Goal: Transaction & Acquisition: Purchase product/service

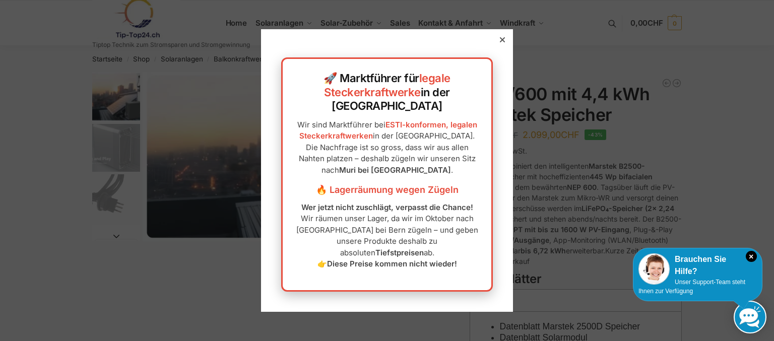
click at [500, 42] on icon at bounding box center [502, 39] width 5 height 5
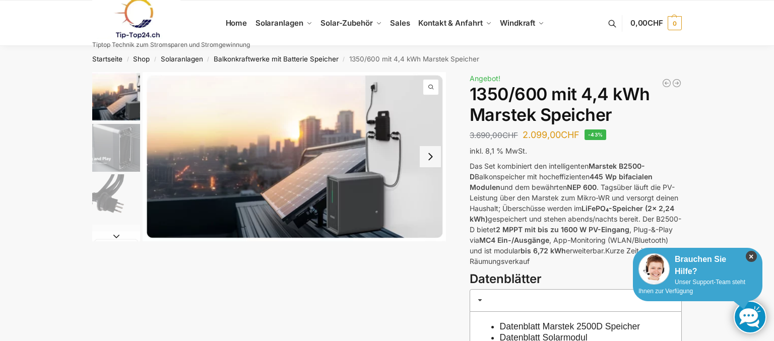
click at [749, 257] on icon "×" at bounding box center [750, 256] width 11 height 11
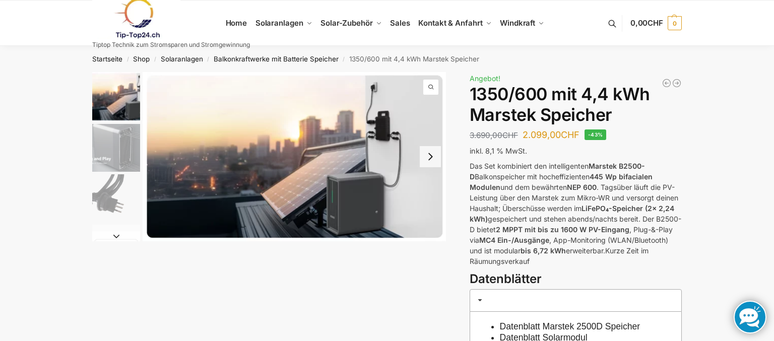
click at [434, 160] on button "Next slide" at bounding box center [430, 156] width 21 height 21
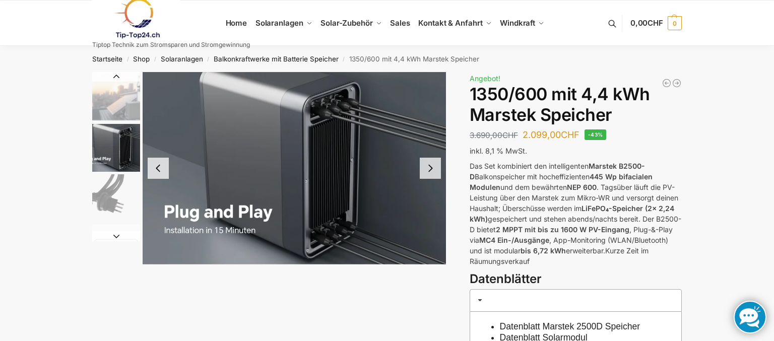
click at [434, 160] on button "Next slide" at bounding box center [430, 168] width 21 height 21
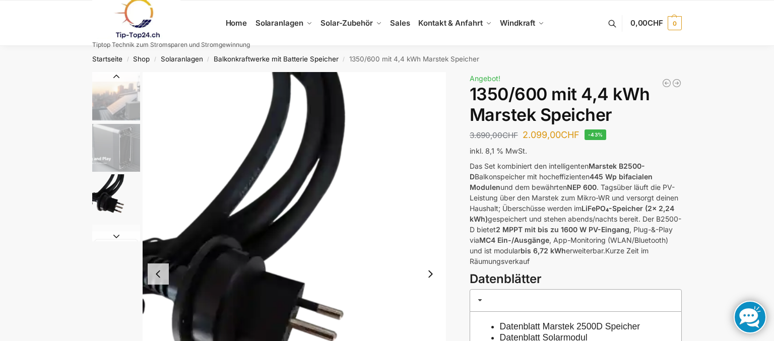
click at [430, 279] on button "Next slide" at bounding box center [430, 273] width 21 height 21
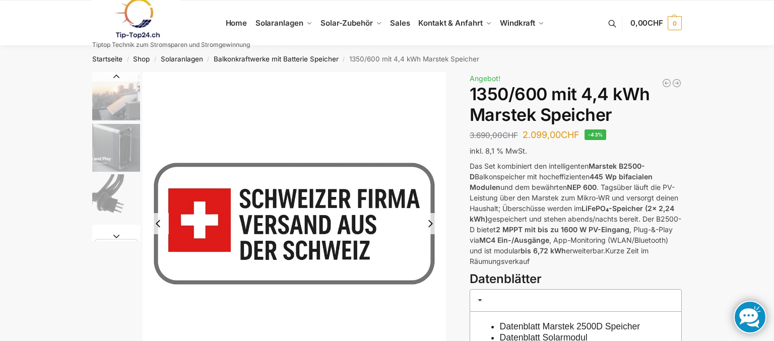
click at [428, 230] on button "Next slide" at bounding box center [430, 223] width 21 height 21
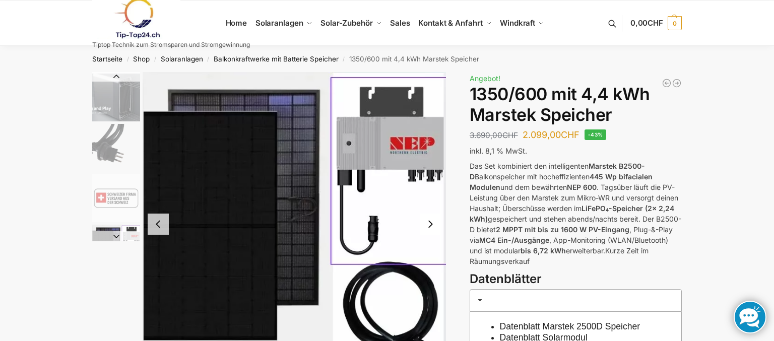
click at [429, 229] on button "Next slide" at bounding box center [430, 224] width 21 height 21
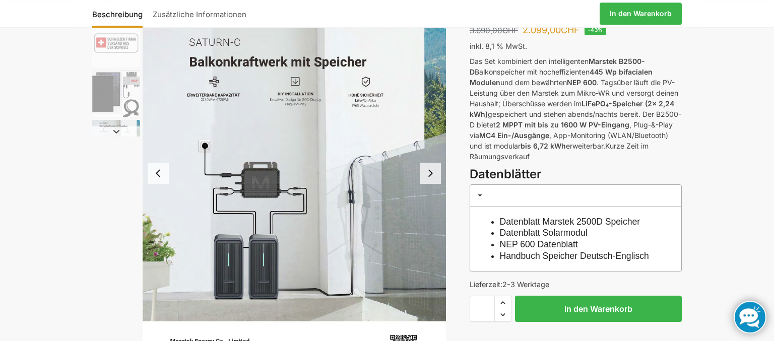
scroll to position [106, 0]
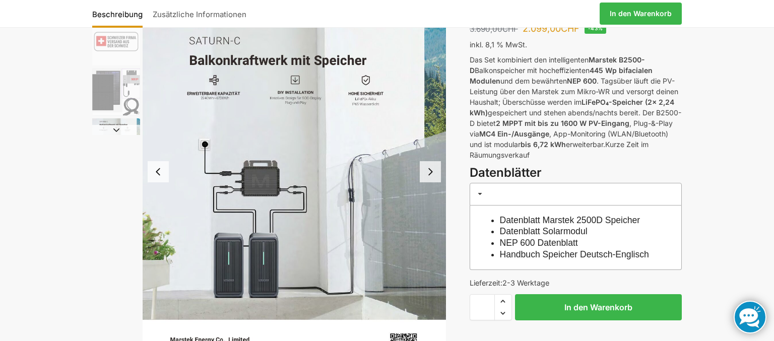
click at [433, 176] on button "Next slide" at bounding box center [430, 171] width 21 height 21
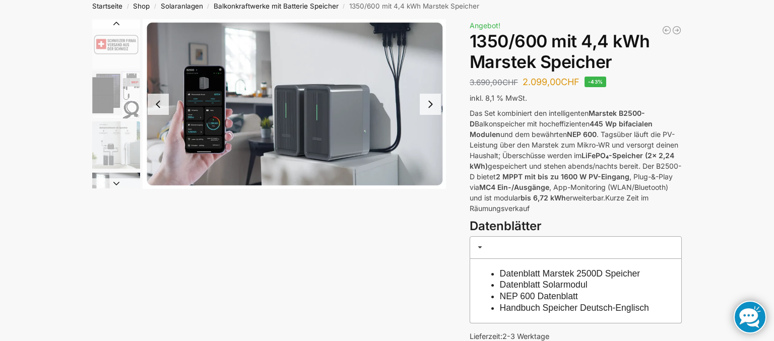
scroll to position [0, 0]
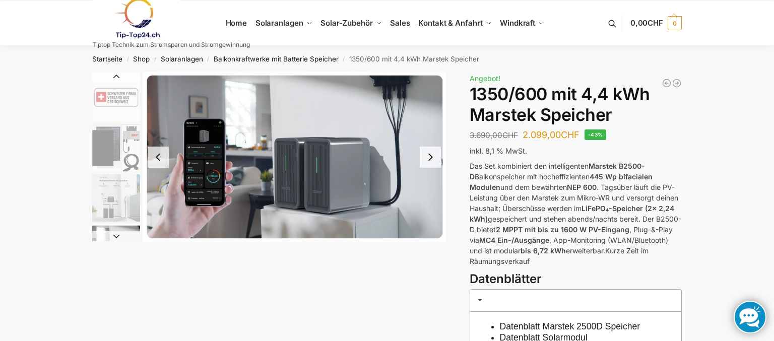
click at [432, 164] on button "Next slide" at bounding box center [430, 157] width 21 height 21
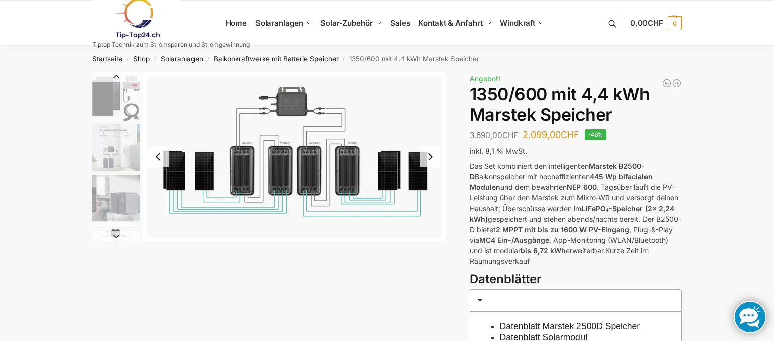
click at [430, 231] on img "8 / 9" at bounding box center [294, 156] width 303 height 169
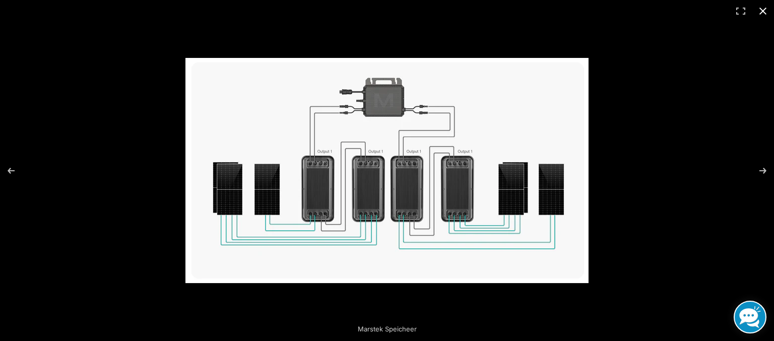
click at [762, 12] on button "Close (Esc)" at bounding box center [762, 11] width 22 height 22
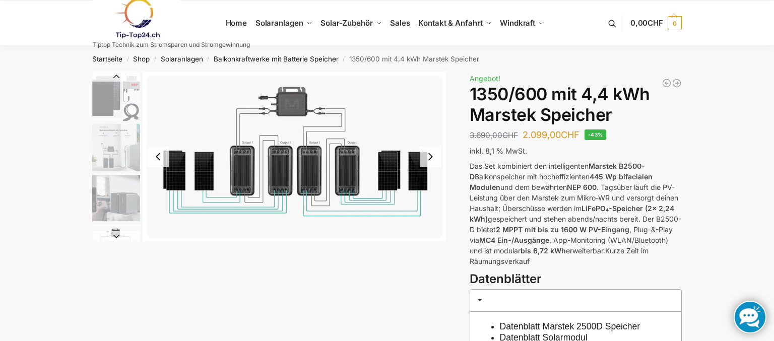
click at [281, 178] on img "8 / 9" at bounding box center [294, 156] width 303 height 169
